Goal: Navigation & Orientation: Find specific page/section

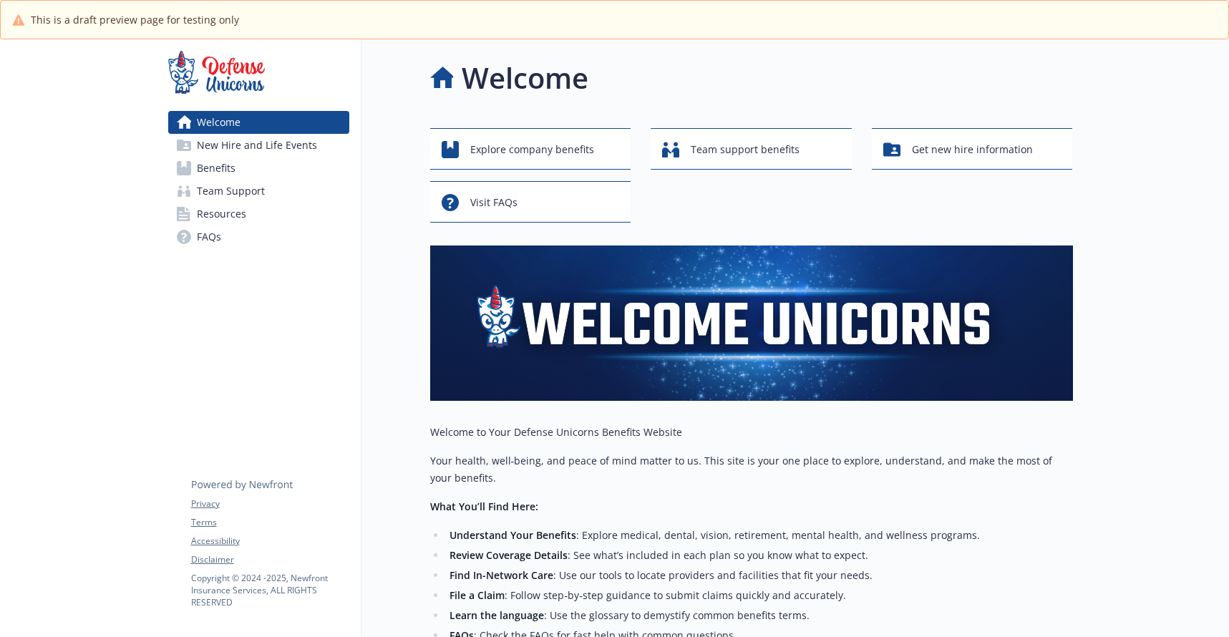
click at [218, 166] on span "Benefits" at bounding box center [216, 168] width 39 height 23
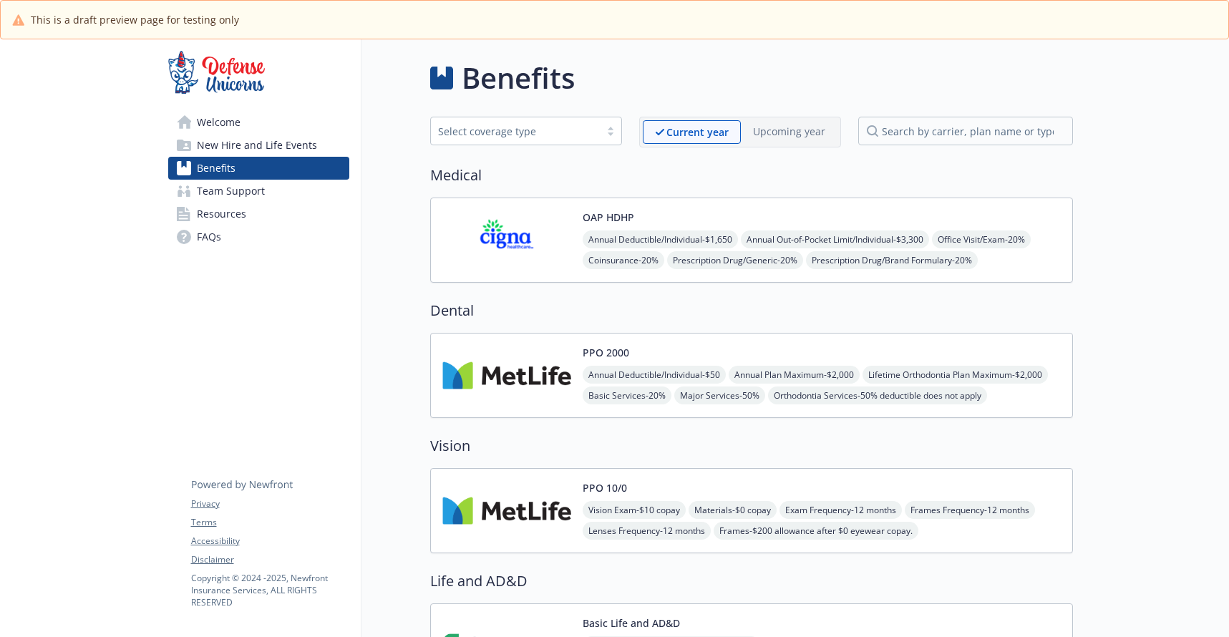
click at [225, 151] on span "New Hire and Life Events" at bounding box center [257, 145] width 120 height 23
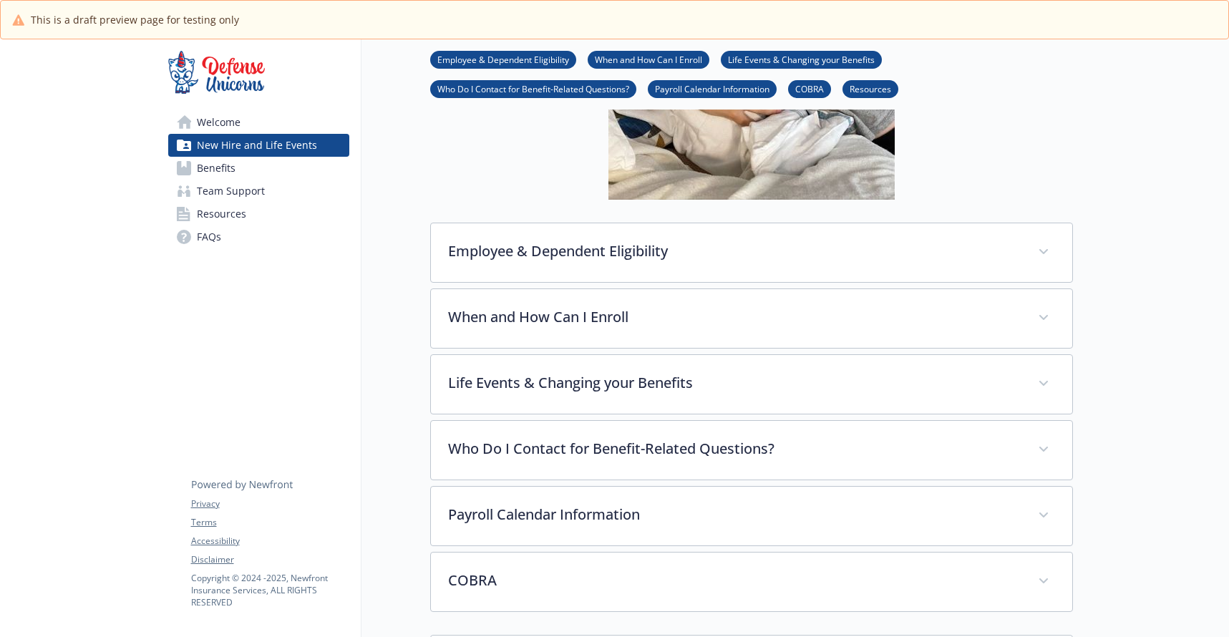
scroll to position [372, 0]
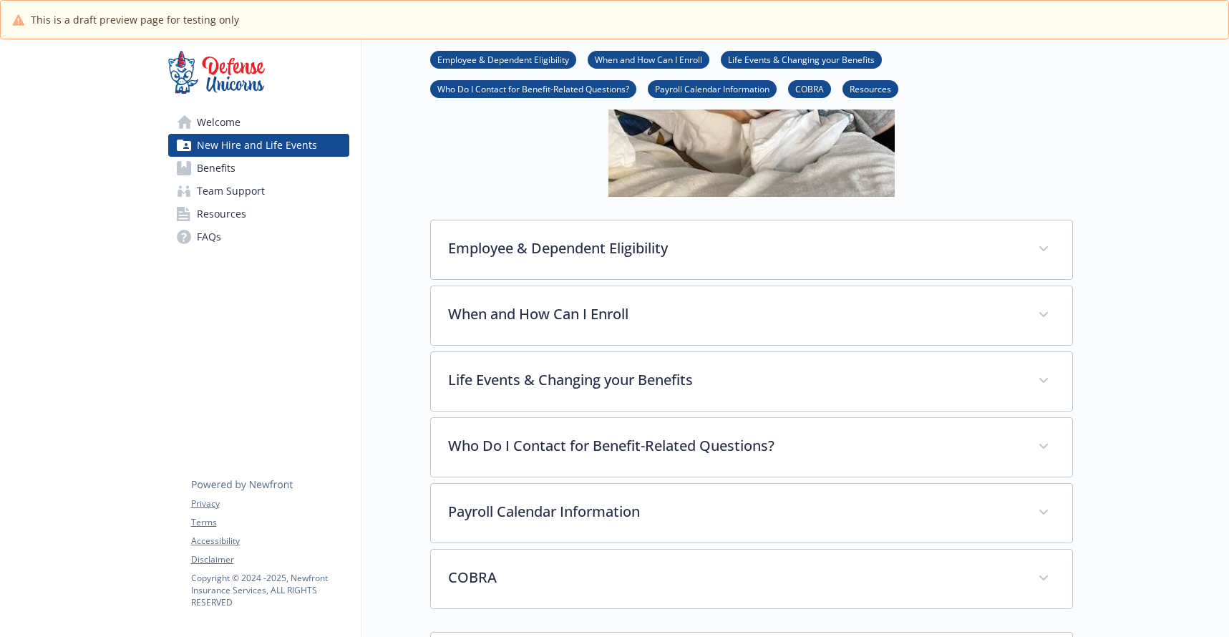
click at [223, 210] on span "Resources" at bounding box center [221, 214] width 49 height 23
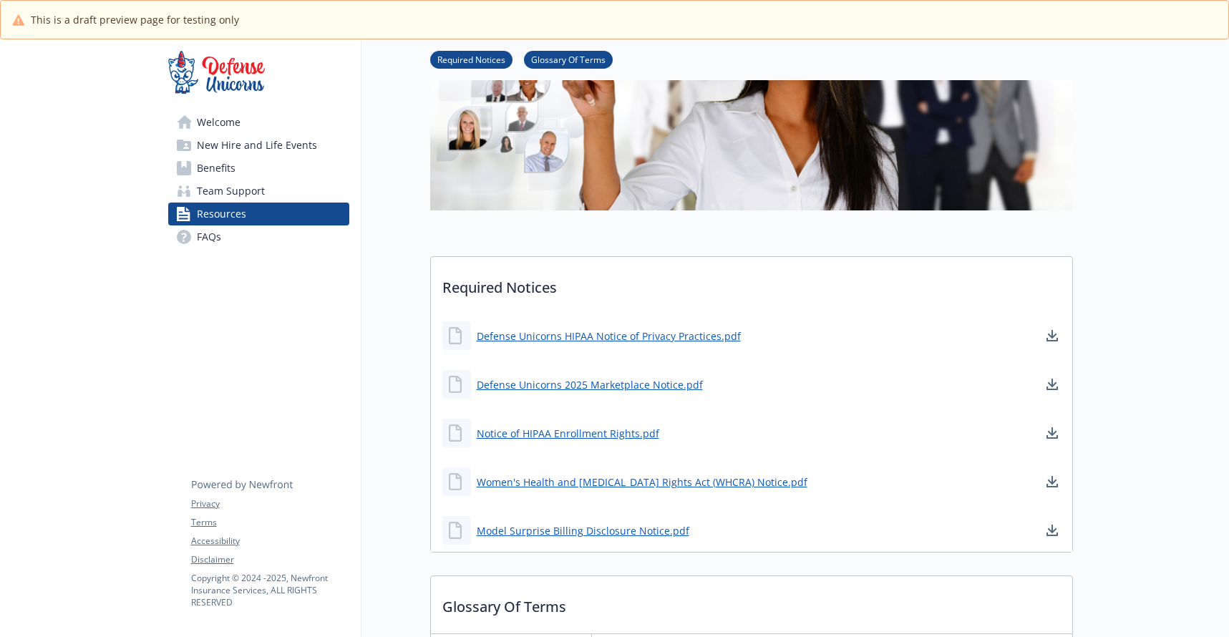
scroll to position [74, 0]
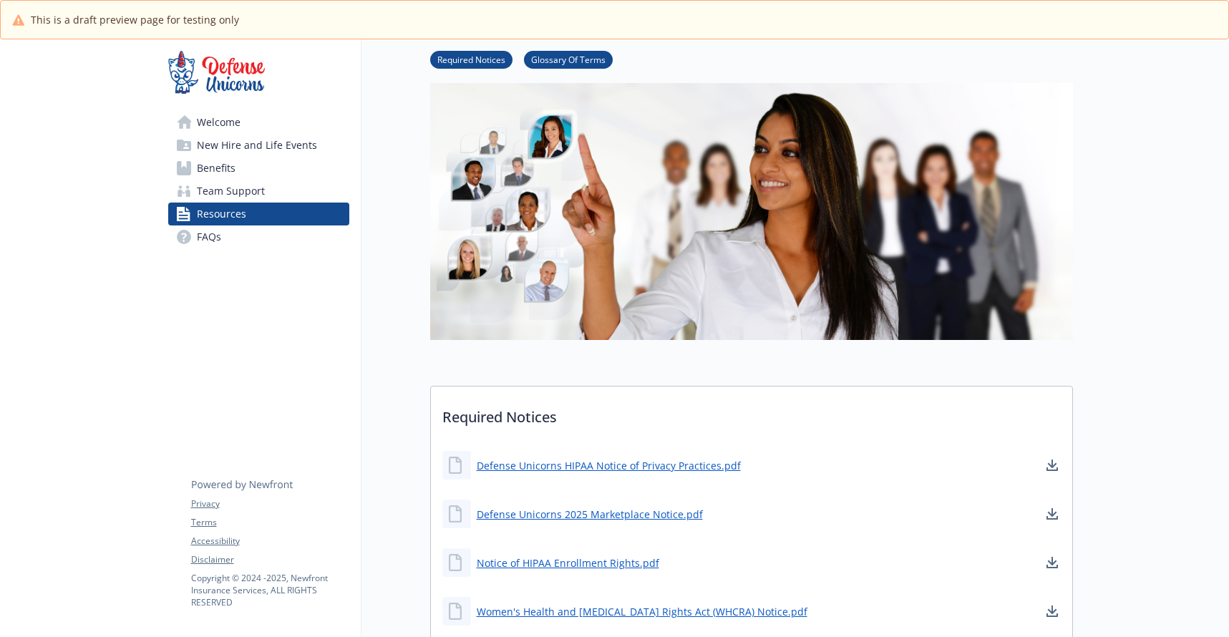
click at [252, 193] on span "Team Support" at bounding box center [231, 191] width 68 height 23
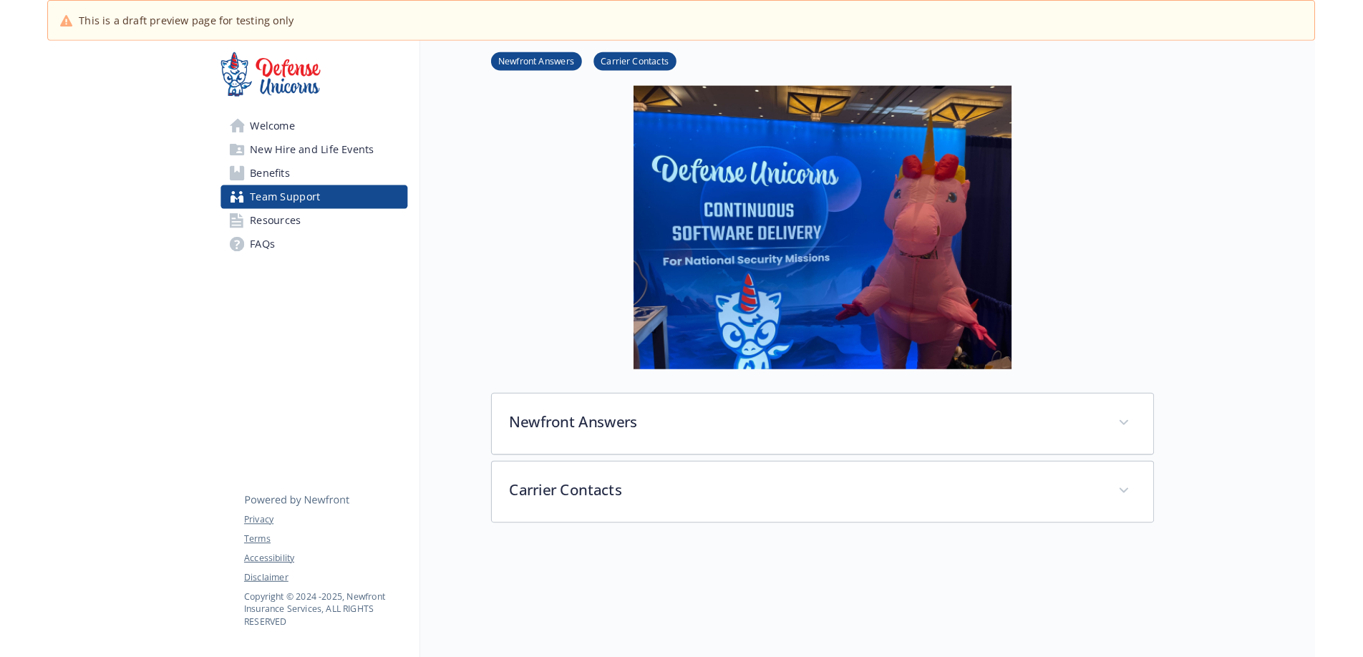
scroll to position [74, 0]
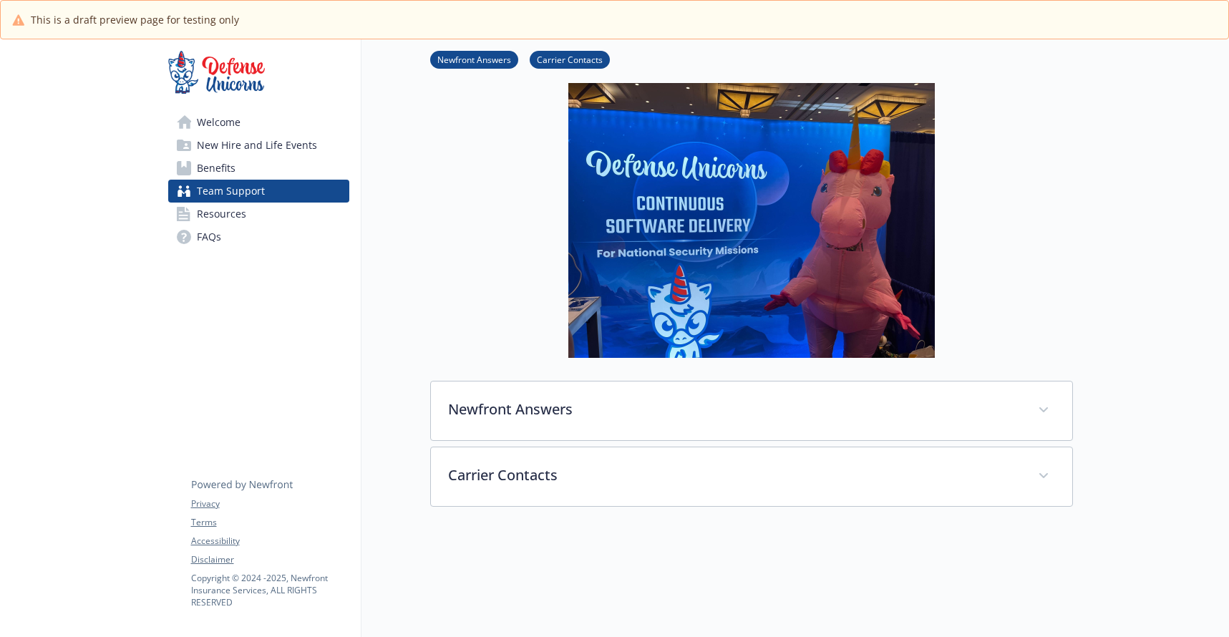
click at [233, 214] on span "Resources" at bounding box center [221, 214] width 49 height 23
